Goal: Find specific page/section: Find specific page/section

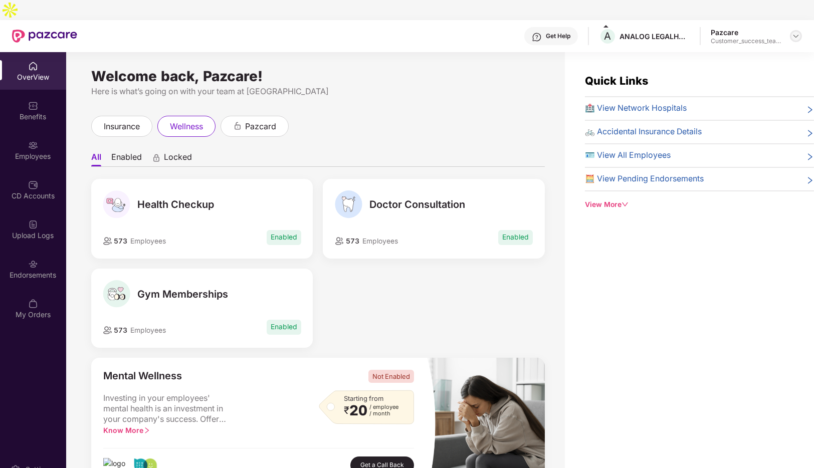
click at [797, 32] on img at bounding box center [796, 36] width 8 height 8
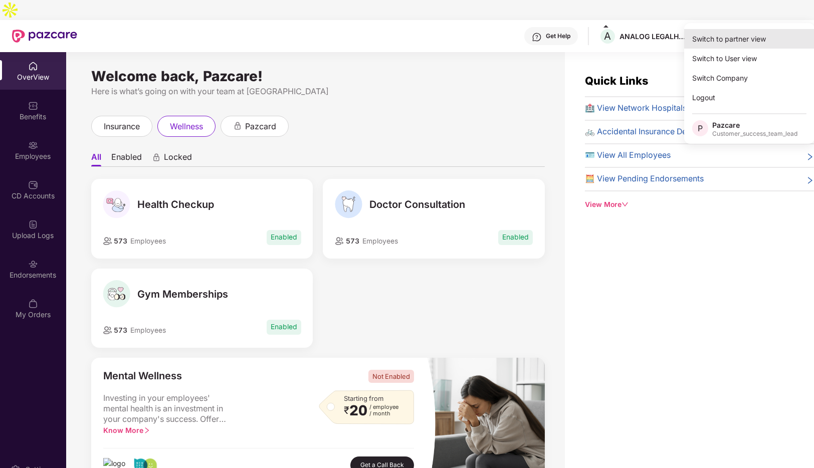
click at [729, 38] on div "Switch to partner view" at bounding box center [749, 39] width 130 height 20
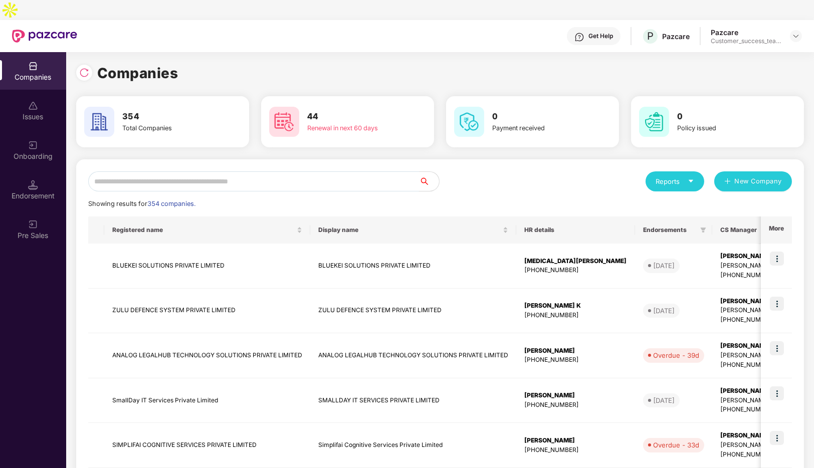
click at [160, 171] on input "text" at bounding box center [253, 181] width 331 height 20
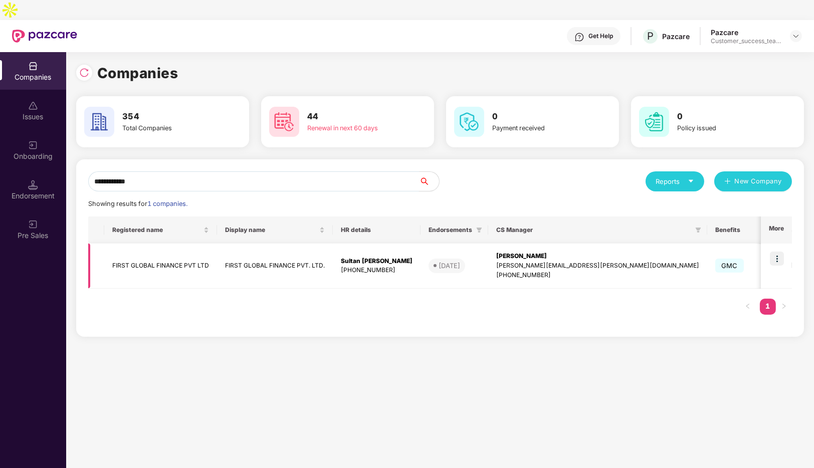
type input "**********"
click at [775, 252] on img at bounding box center [777, 259] width 14 height 14
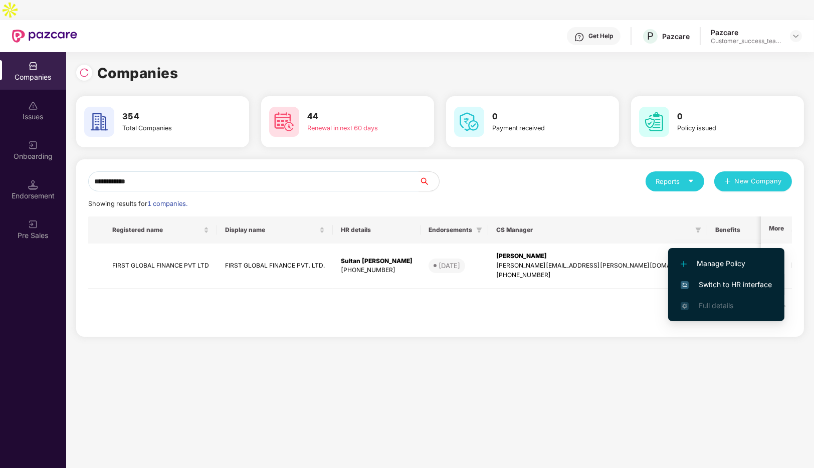
click at [727, 281] on span "Switch to HR interface" at bounding box center [726, 284] width 91 height 11
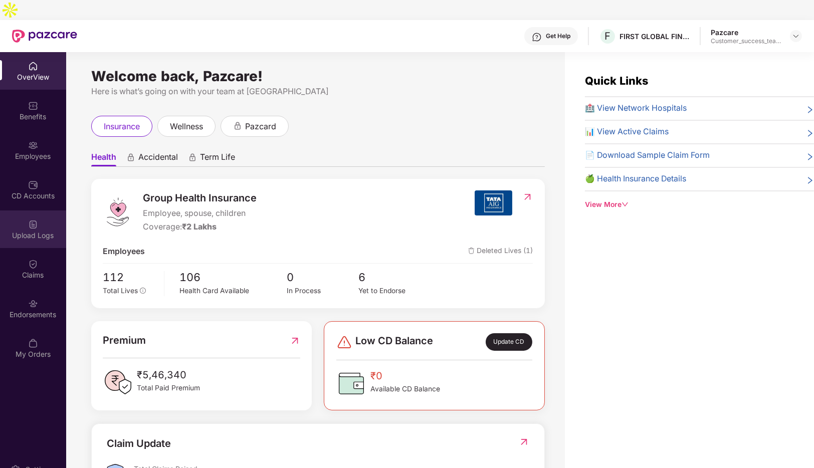
click at [28, 218] on div at bounding box center [33, 223] width 10 height 10
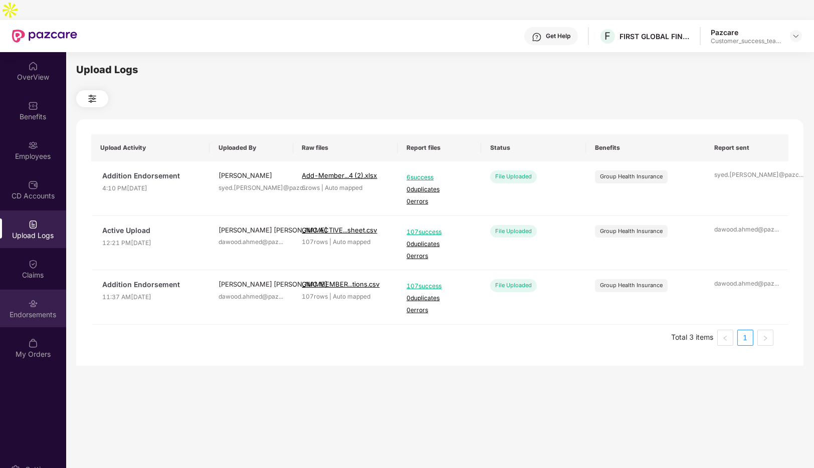
click at [30, 299] on img at bounding box center [33, 304] width 10 height 10
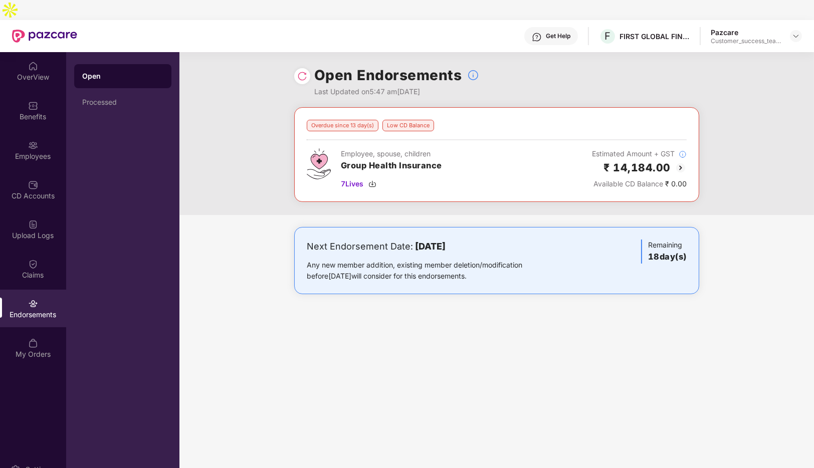
click at [684, 162] on img at bounding box center [681, 168] width 12 height 12
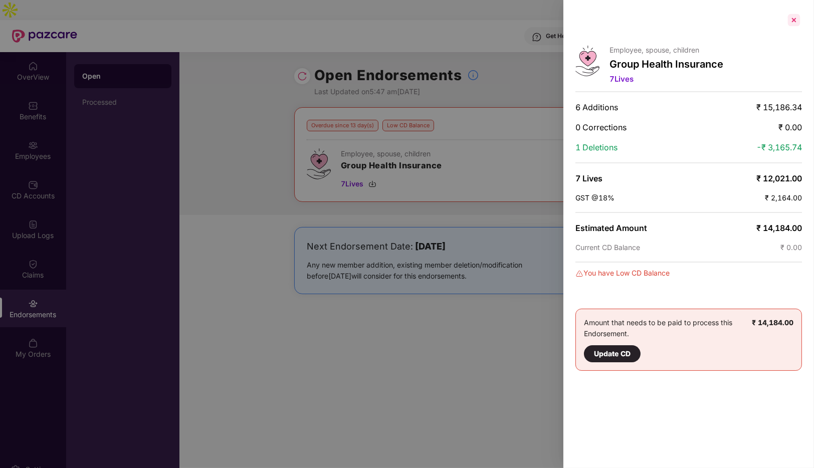
click at [794, 26] on div at bounding box center [794, 20] width 16 height 16
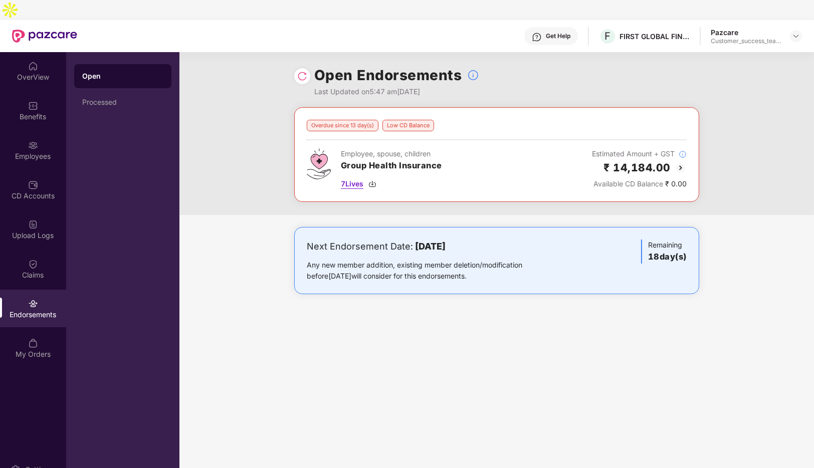
click at [351, 178] on span "7 Lives" at bounding box center [352, 183] width 23 height 11
click at [28, 72] on div "OverView" at bounding box center [33, 77] width 66 height 10
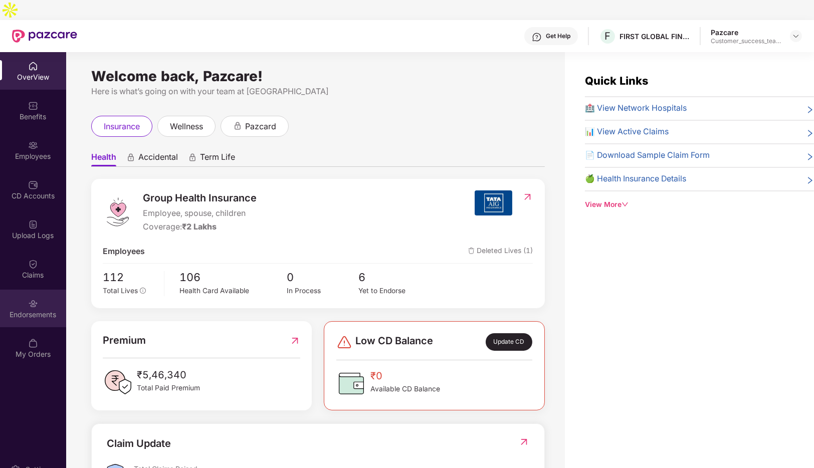
click at [25, 290] on div "Endorsements" at bounding box center [33, 309] width 66 height 38
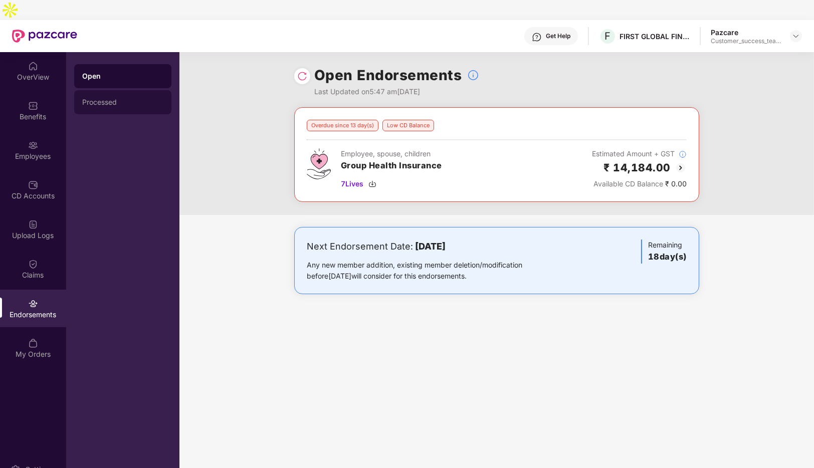
click at [120, 98] on div "Processed" at bounding box center [122, 102] width 81 height 8
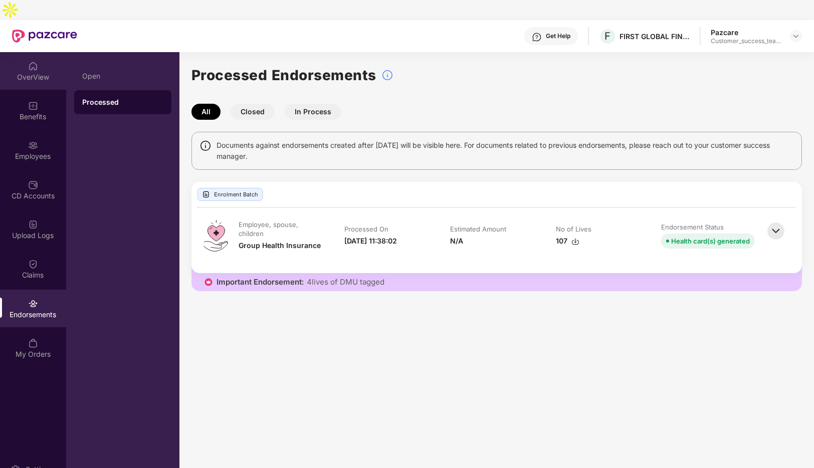
click at [32, 72] on div "OverView" at bounding box center [33, 77] width 66 height 10
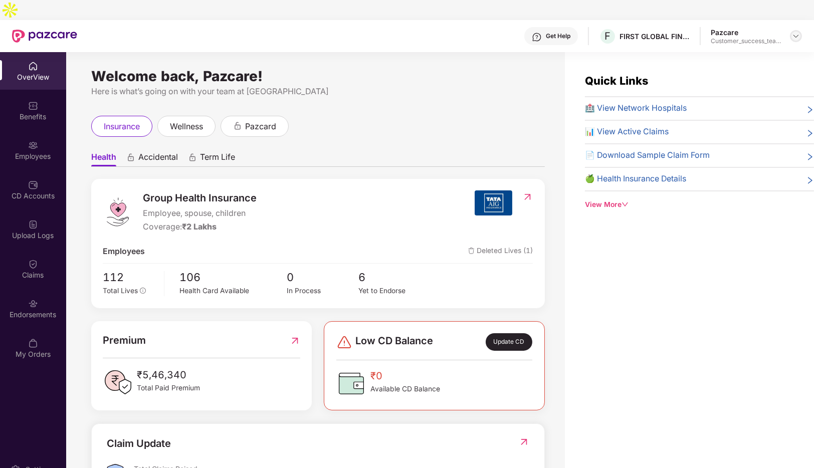
click at [796, 32] on img at bounding box center [796, 36] width 8 height 8
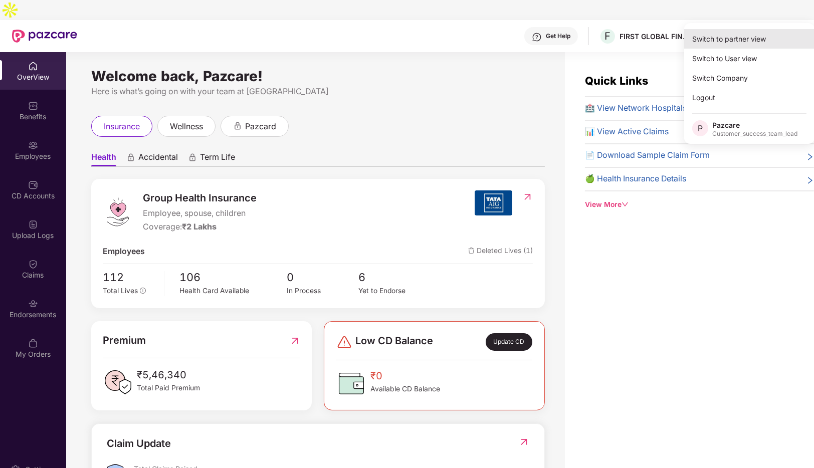
click at [732, 41] on div "Switch to partner view" at bounding box center [749, 39] width 130 height 20
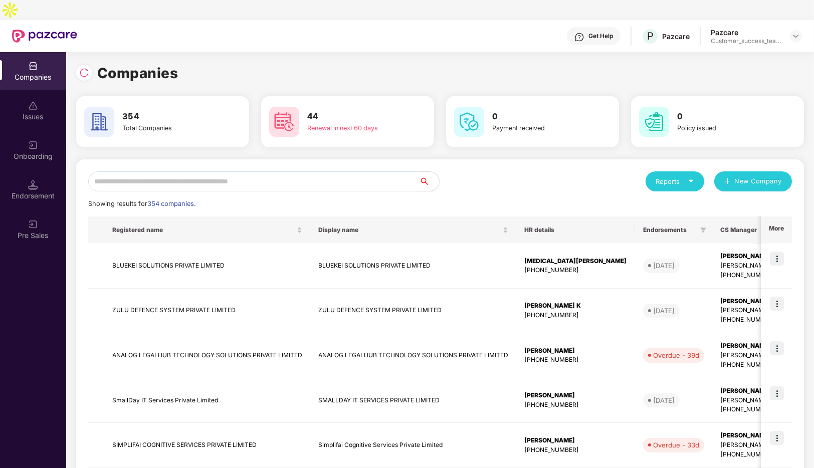
click at [158, 171] on input "text" at bounding box center [253, 181] width 331 height 20
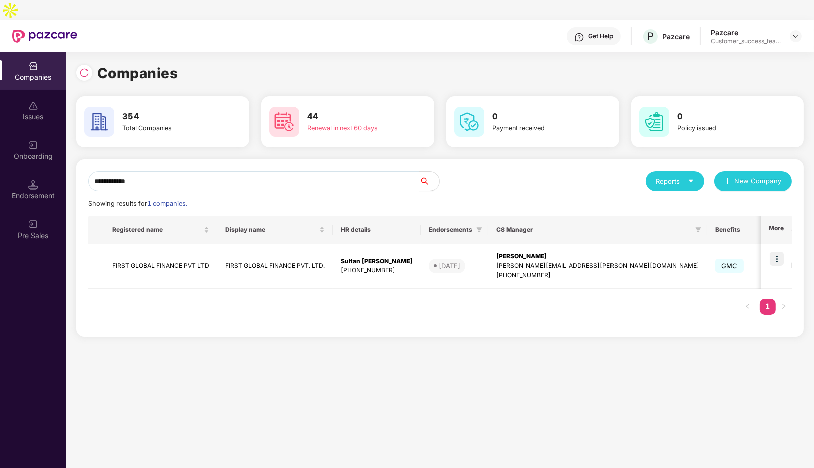
type input "**********"
click at [146, 246] on td "FIRST GLOBAL FINANCE PVT LTD" at bounding box center [160, 266] width 113 height 45
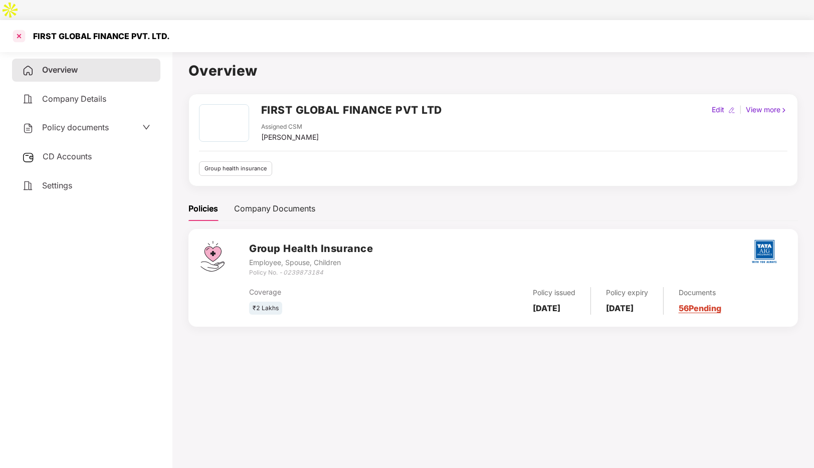
click at [18, 28] on div at bounding box center [19, 36] width 16 height 16
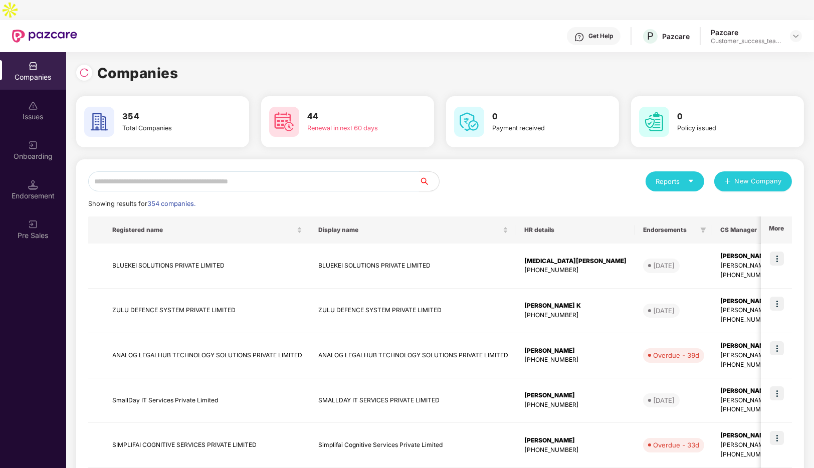
click at [194, 171] on input "text" at bounding box center [253, 181] width 331 height 20
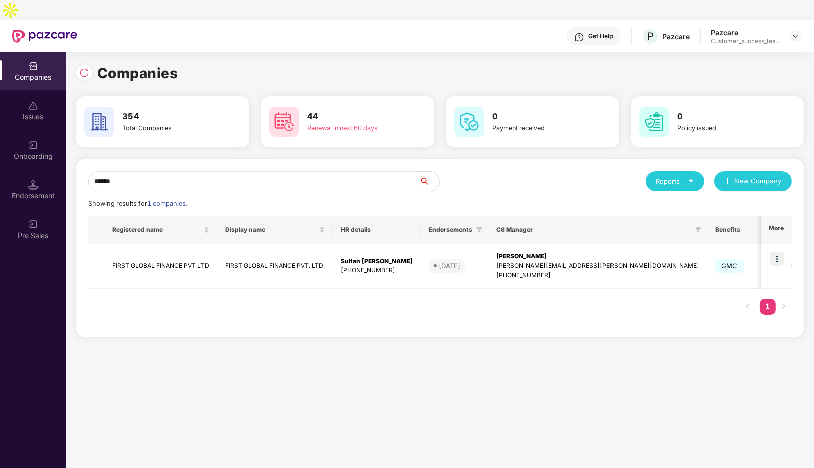
type input "*****"
click at [230, 244] on td "FIRST GLOBAL FINANCE PVT. LTD." at bounding box center [275, 266] width 116 height 45
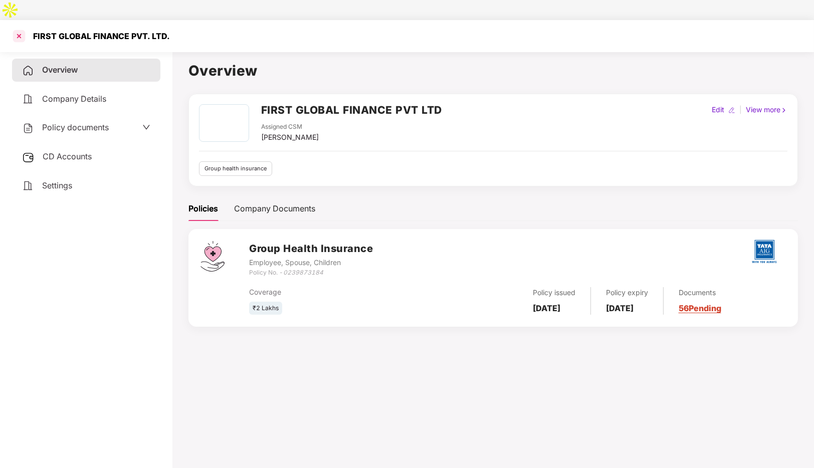
click at [16, 28] on div at bounding box center [19, 36] width 16 height 16
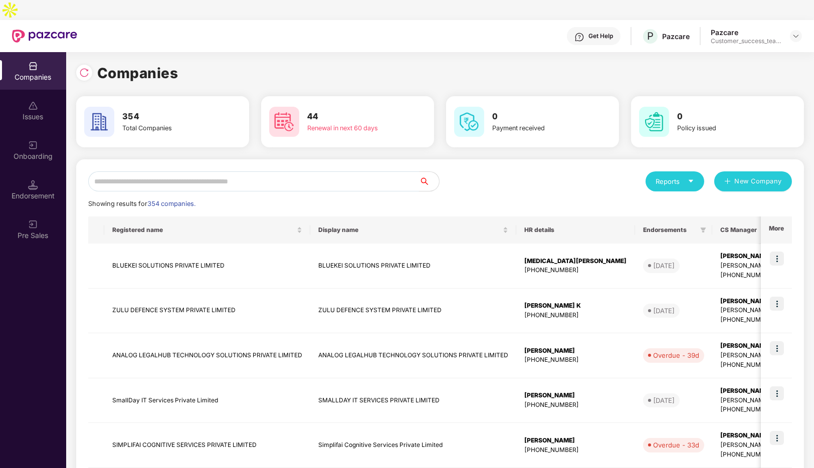
click at [211, 171] on input "text" at bounding box center [253, 181] width 331 height 20
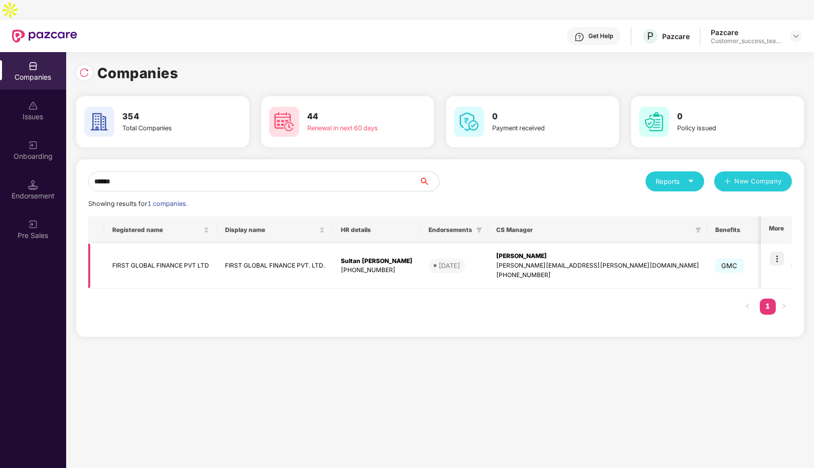
type input "*****"
click at [774, 252] on img at bounding box center [777, 259] width 14 height 14
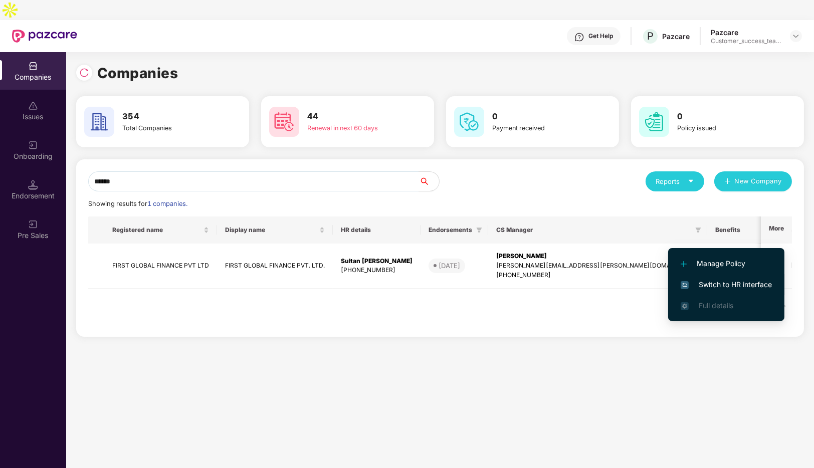
click at [713, 285] on span "Switch to HR interface" at bounding box center [726, 284] width 91 height 11
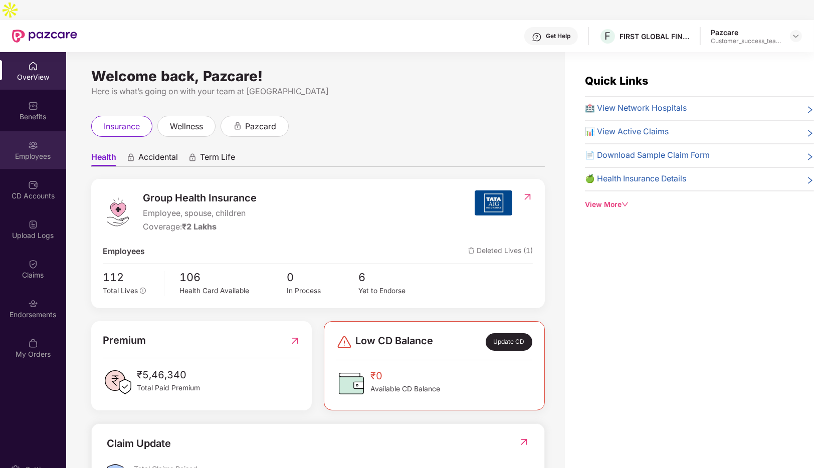
click at [33, 140] on img at bounding box center [33, 145] width 10 height 10
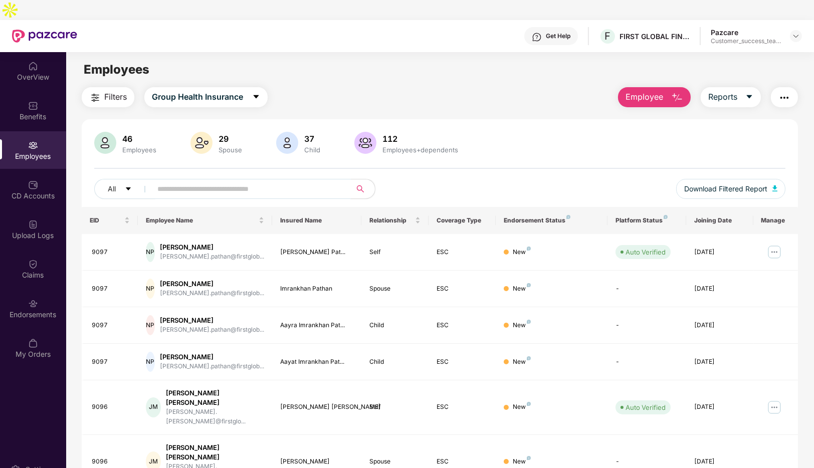
click at [209, 181] on input "text" at bounding box center [247, 188] width 180 height 15
click at [786, 430] on icon "close" at bounding box center [788, 431] width 6 height 6
click at [34, 299] on img at bounding box center [33, 304] width 10 height 10
